Goal: Information Seeking & Learning: Learn about a topic

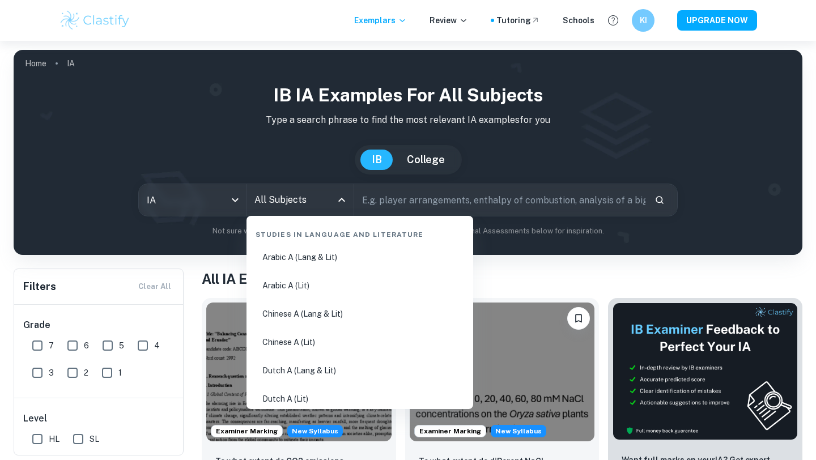
click at [268, 209] on input "All Subjects" at bounding box center [292, 200] width 80 height 22
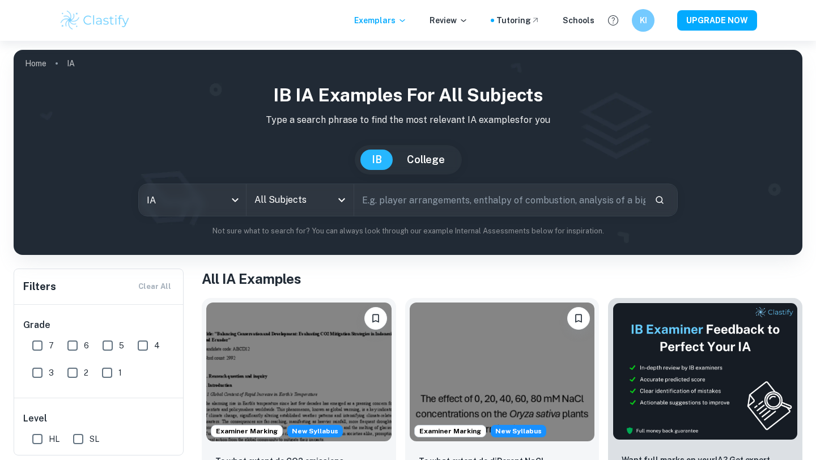
click at [297, 204] on input "All Subjects" at bounding box center [292, 200] width 80 height 22
click at [209, 278] on h1 "All IA Examples" at bounding box center [502, 279] width 601 height 20
click at [297, 201] on input "All Subjects" at bounding box center [292, 200] width 80 height 22
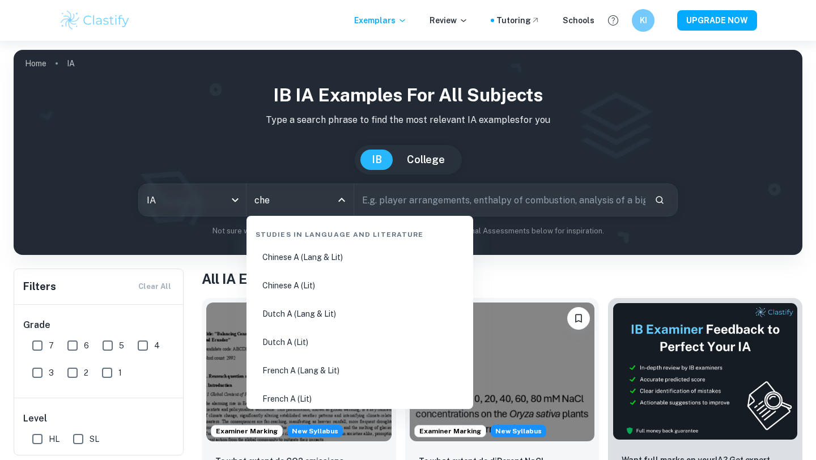
type input "chem"
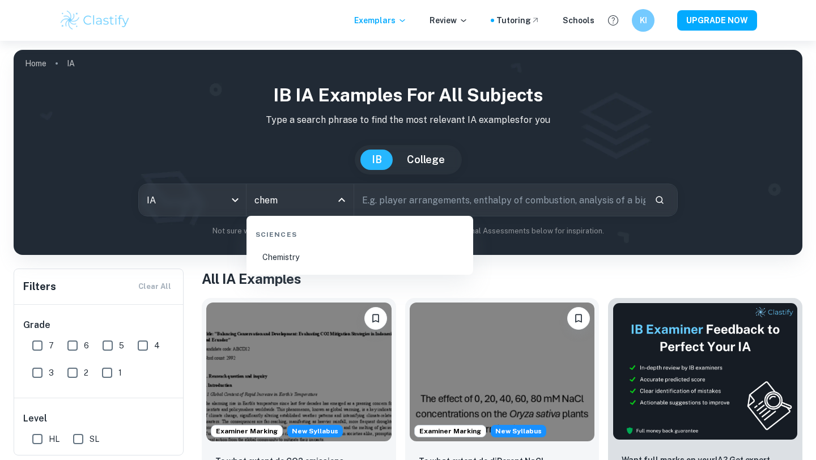
click at [280, 255] on li "Chemistry" at bounding box center [360, 257] width 218 height 26
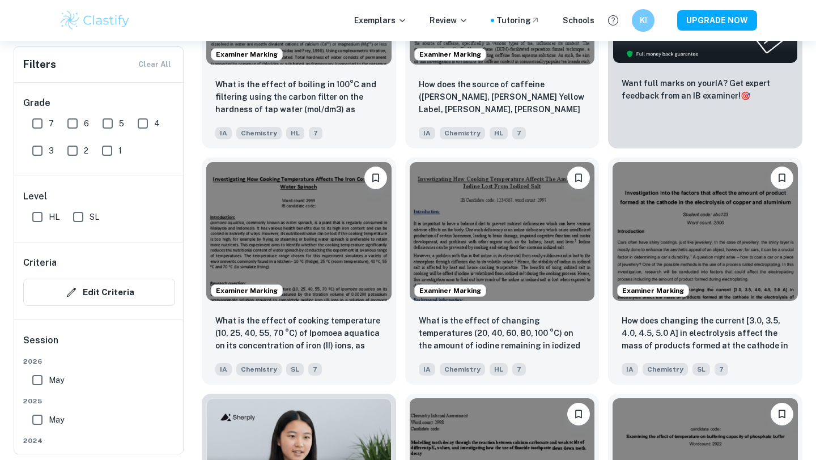
scroll to position [482, 0]
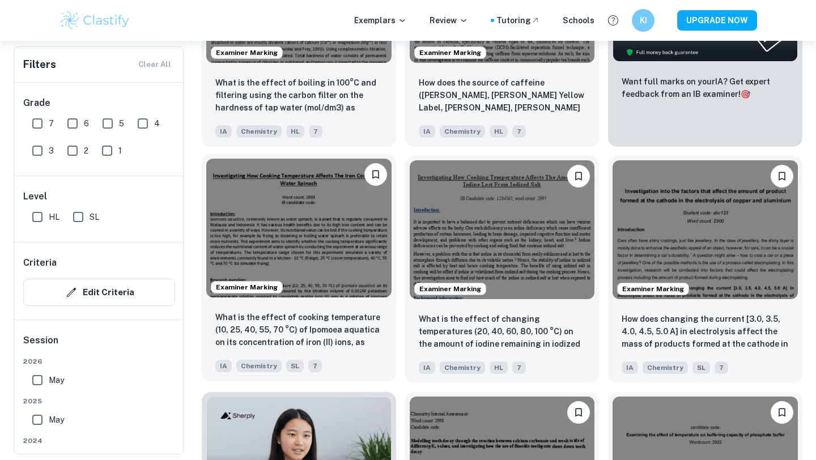
click at [349, 266] on img at bounding box center [298, 228] width 185 height 139
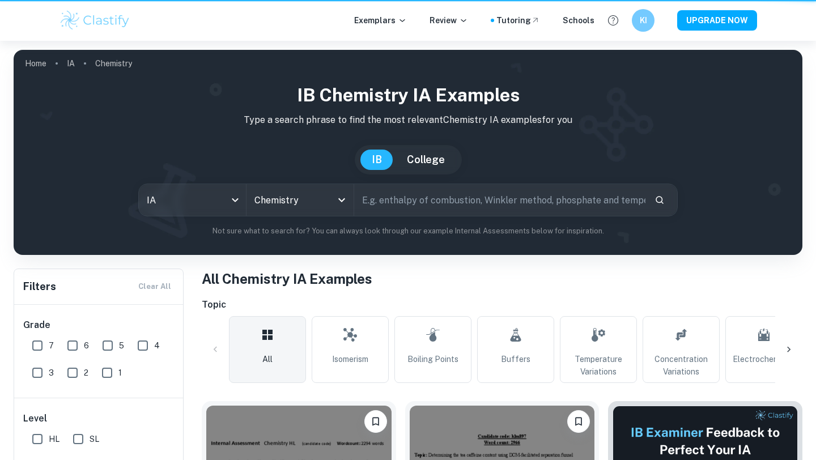
scroll to position [482, 0]
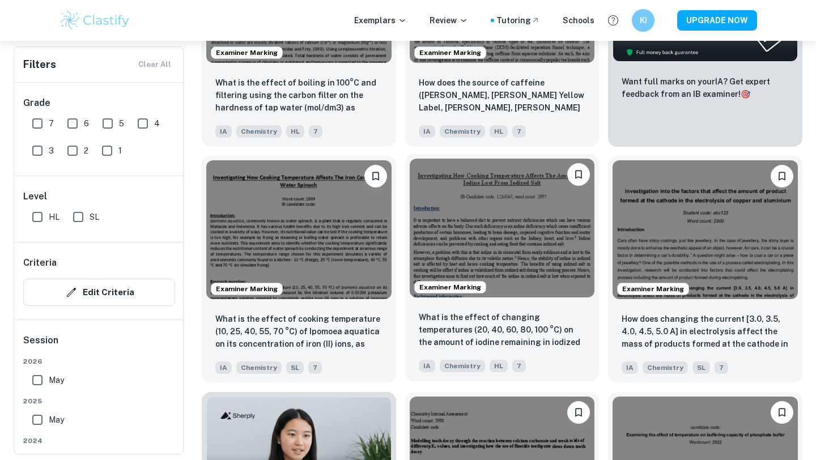
click at [526, 252] on img at bounding box center [502, 228] width 185 height 139
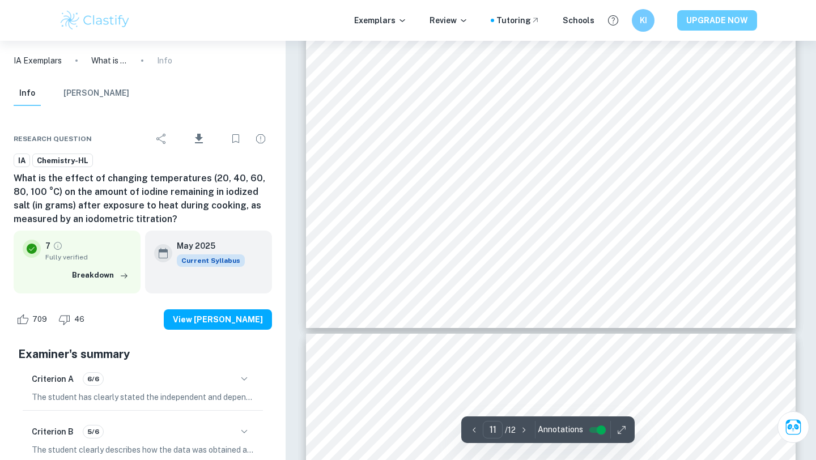
scroll to position [6984, 0]
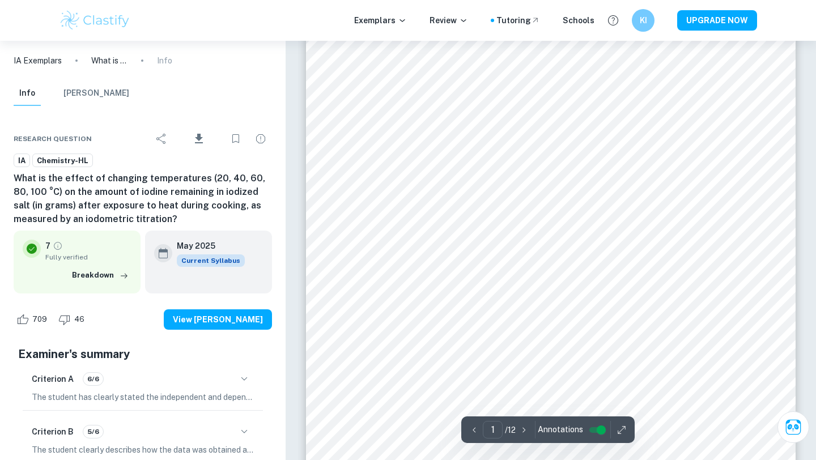
scroll to position [0, 0]
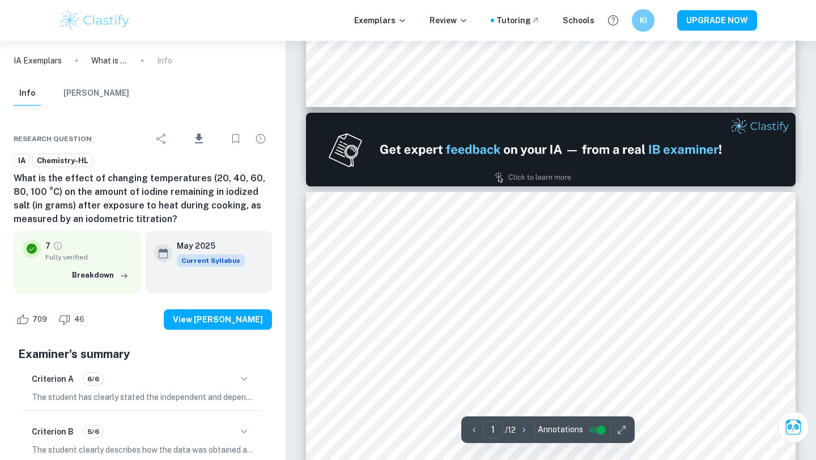
type input "2"
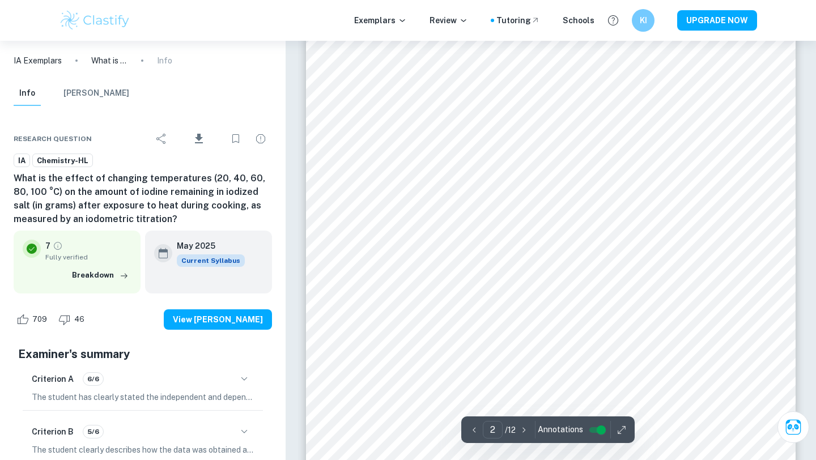
scroll to position [929, 0]
